Goal: Navigation & Orientation: Understand site structure

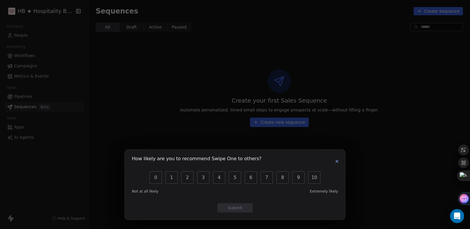
click at [301, 161] on icon "button" at bounding box center [337, 161] width 5 height 5
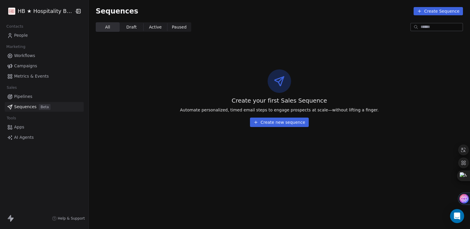
click at [21, 36] on span "People" at bounding box center [21, 35] width 14 height 6
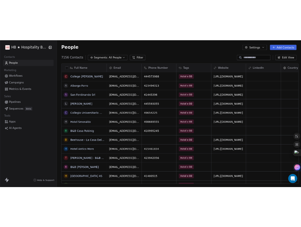
scroll to position [197, 380]
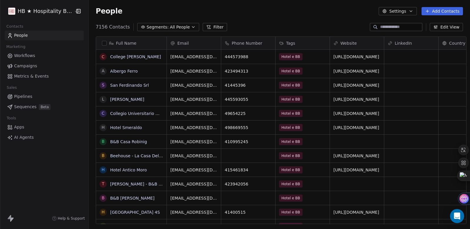
click at [21, 56] on span "Workflows" at bounding box center [24, 56] width 21 height 6
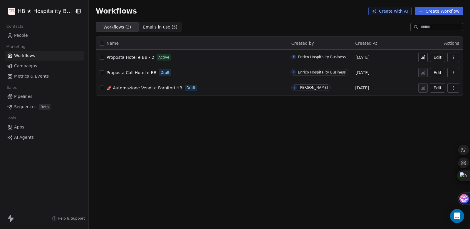
click at [23, 65] on span "Campaigns" at bounding box center [25, 66] width 23 height 6
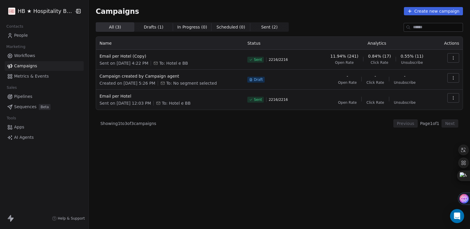
click at [22, 75] on span "Metrics & Events" at bounding box center [31, 76] width 35 height 6
